Goal: Task Accomplishment & Management: Use online tool/utility

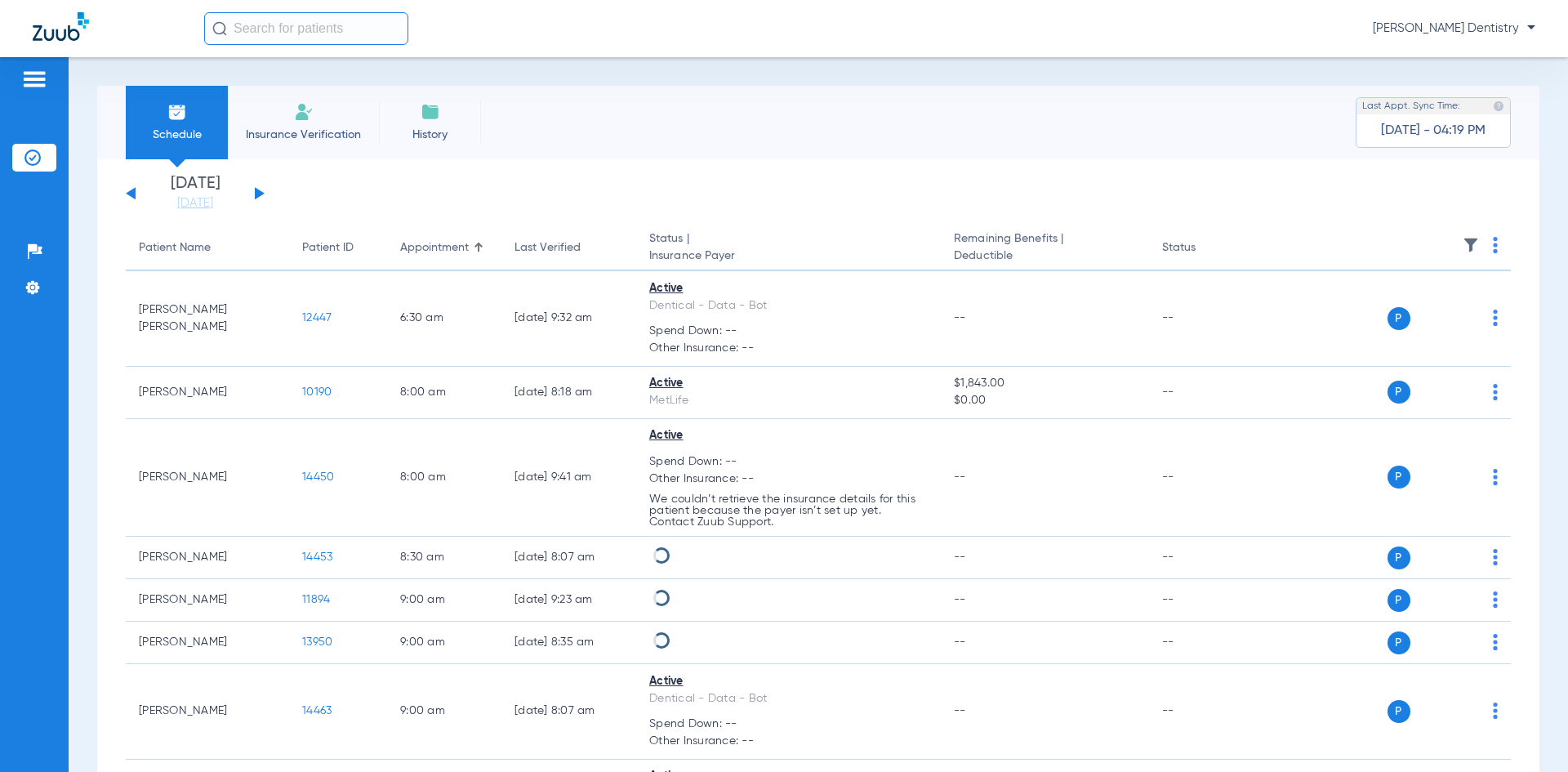
click at [315, 116] on li "Insurance Verification" at bounding box center [303, 122] width 151 height 73
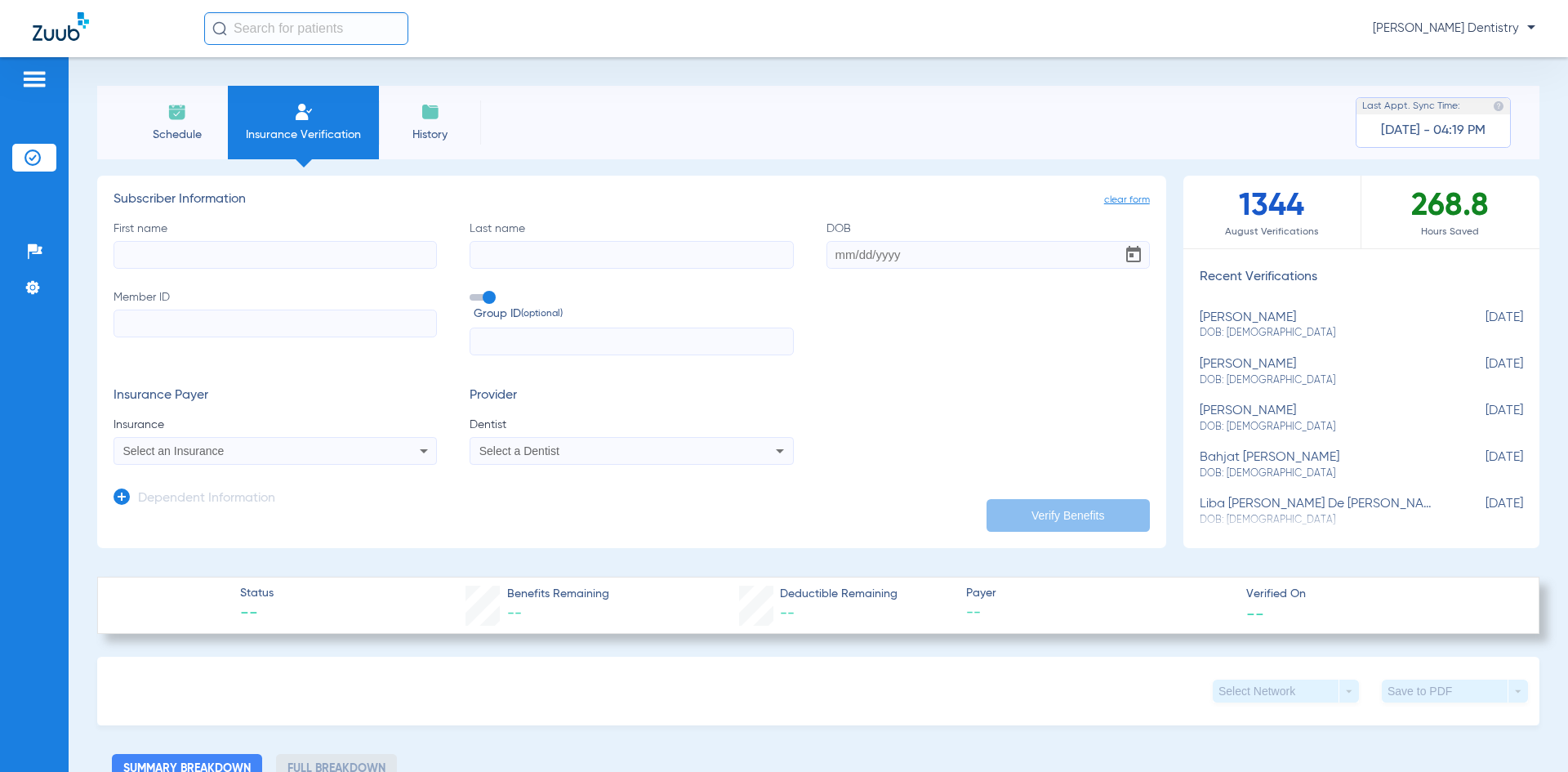
click at [197, 134] on span "Schedule" at bounding box center [177, 134] width 78 height 16
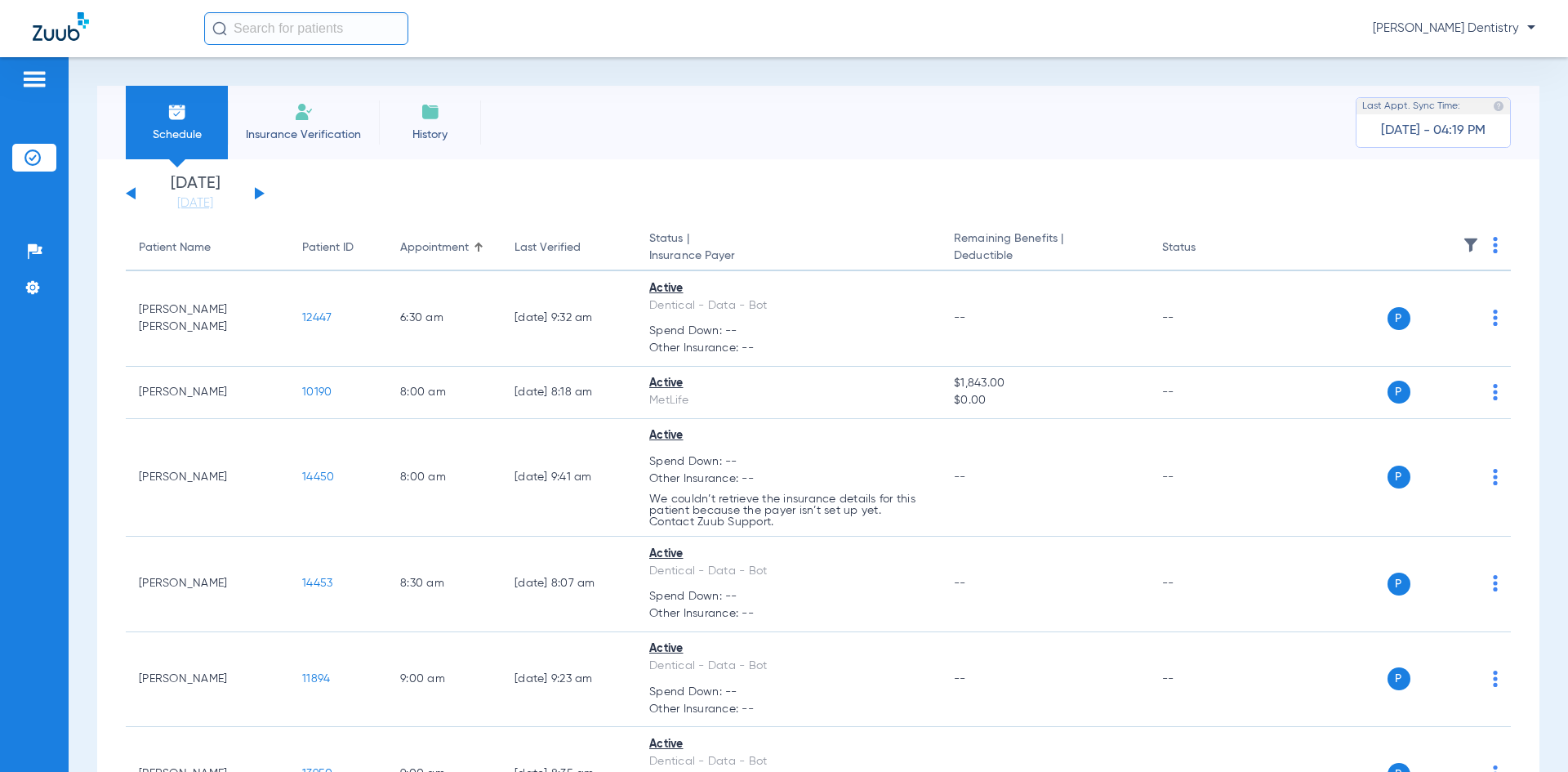
click at [261, 197] on div "[DATE] [DATE] [DATE] [DATE] [DATE] [DATE] [DATE] [DATE] [DATE] [DATE] [DATE] [D…" at bounding box center [195, 194] width 139 height 36
click at [260, 190] on button at bounding box center [259, 193] width 9 height 12
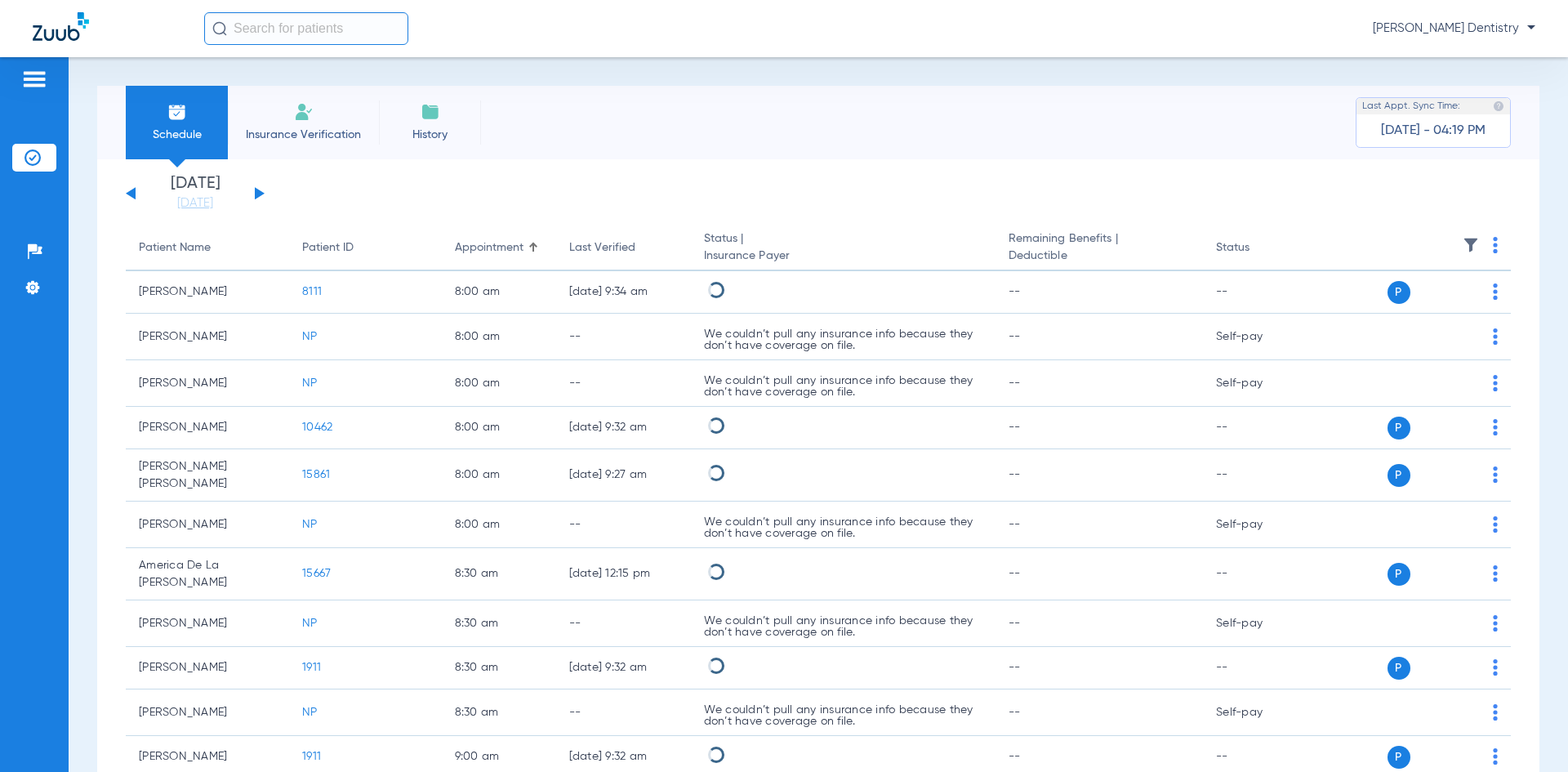
click at [1490, 245] on th at bounding box center [1412, 248] width 197 height 46
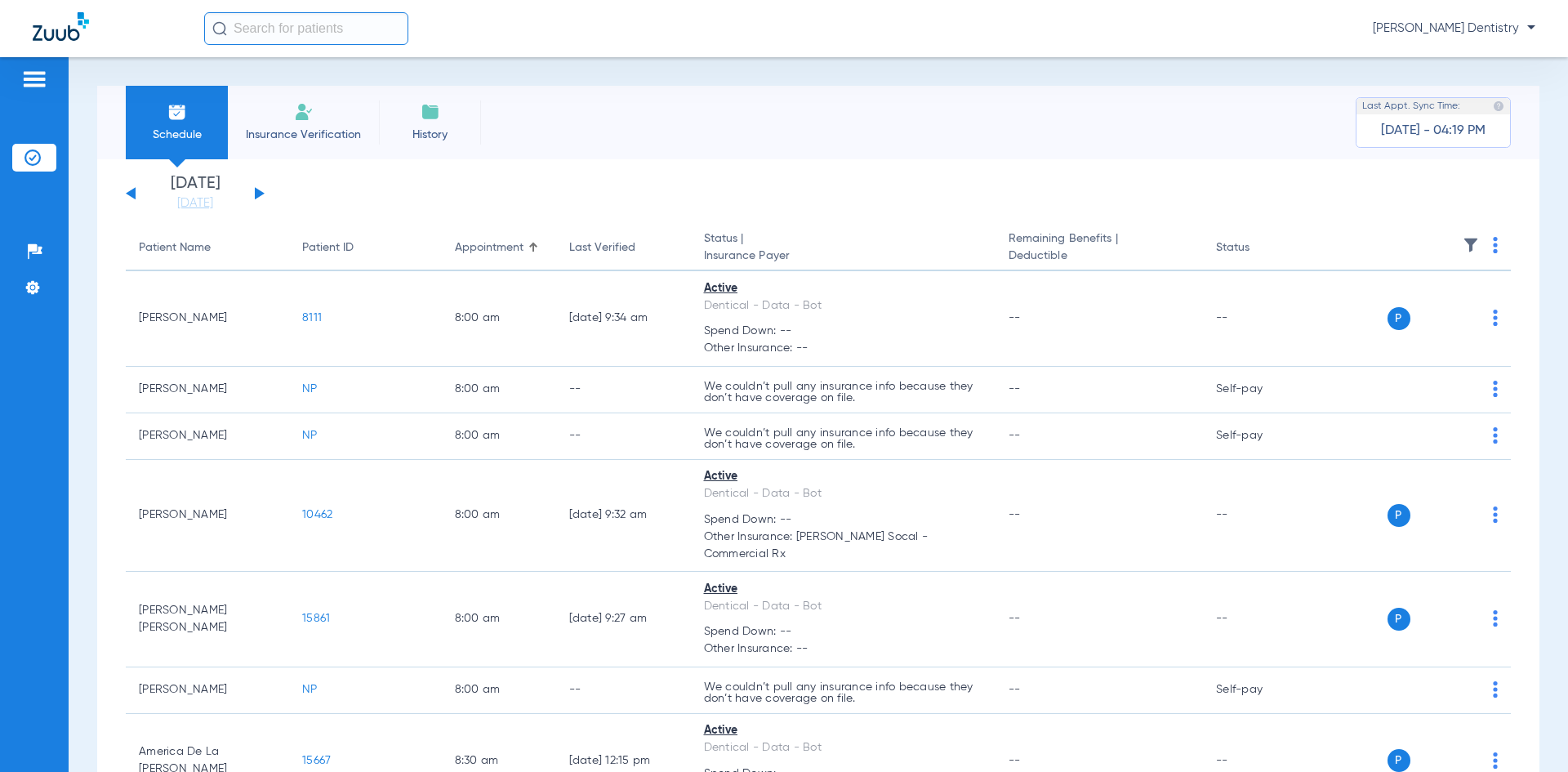
click at [1487, 246] on th at bounding box center [1412, 248] width 197 height 46
click at [1493, 246] on img at bounding box center [1496, 245] width 5 height 16
click at [1438, 297] on button "Verify All" at bounding box center [1421, 309] width 128 height 33
